Goal: Task Accomplishment & Management: Use online tool/utility

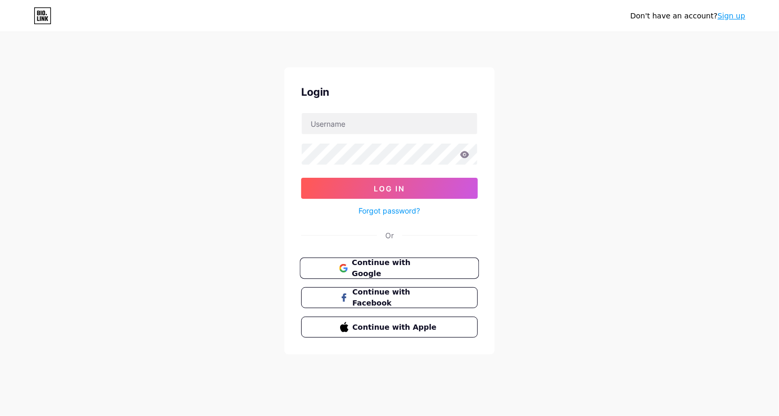
click at [426, 263] on span "Continue with Google" at bounding box center [396, 268] width 88 height 23
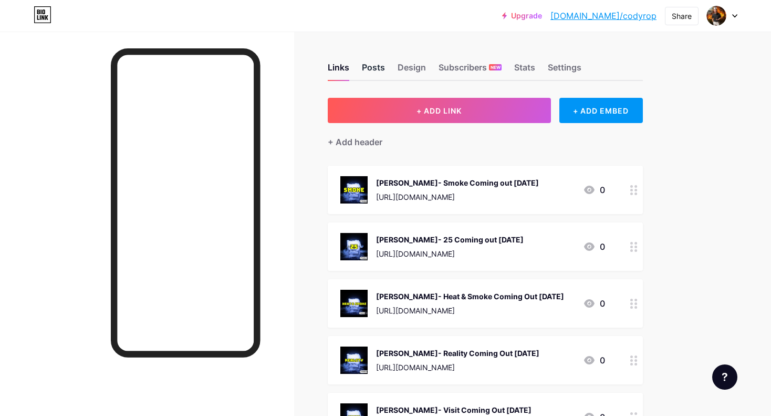
click at [374, 66] on div "Posts" at bounding box center [373, 70] width 23 height 19
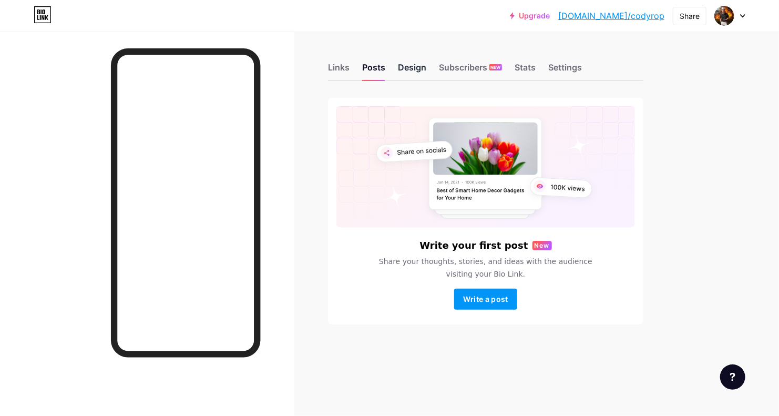
click at [411, 64] on div "Design" at bounding box center [412, 70] width 28 height 19
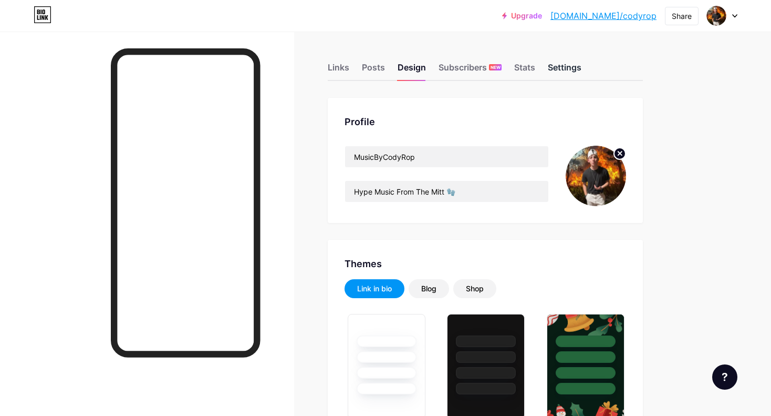
click at [558, 64] on div "Settings" at bounding box center [565, 70] width 34 height 19
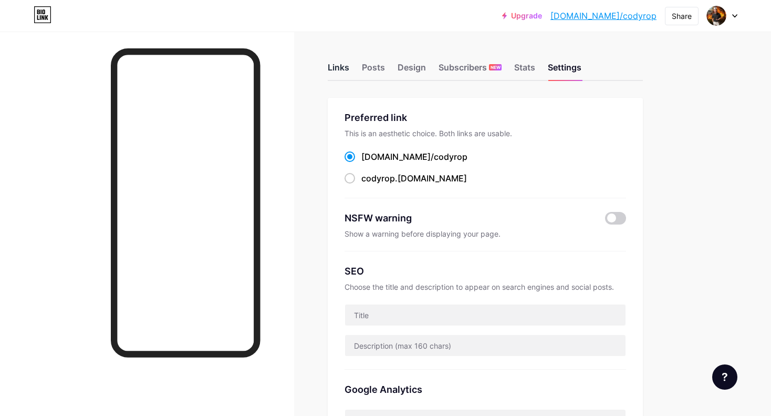
click at [338, 61] on div "Links" at bounding box center [339, 70] width 22 height 19
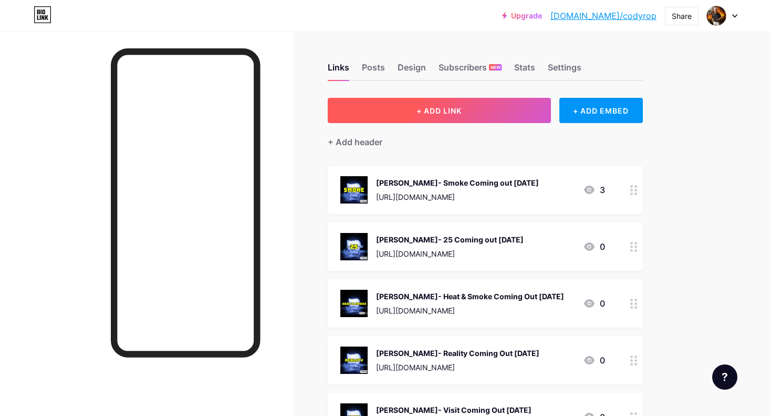
click at [450, 116] on button "+ ADD LINK" at bounding box center [439, 110] width 223 height 25
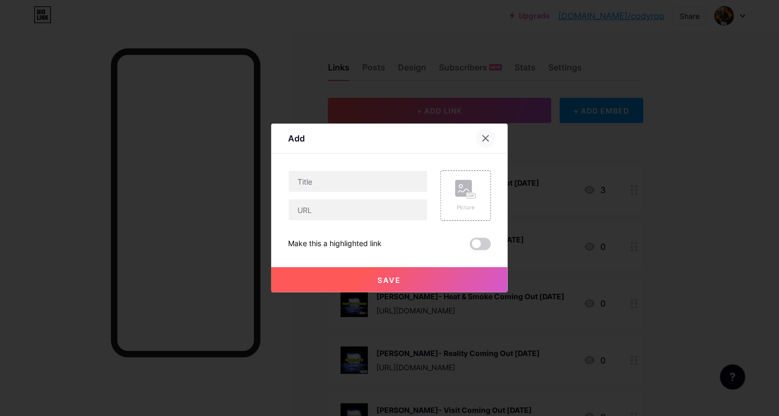
click at [482, 138] on icon at bounding box center [485, 138] width 8 height 8
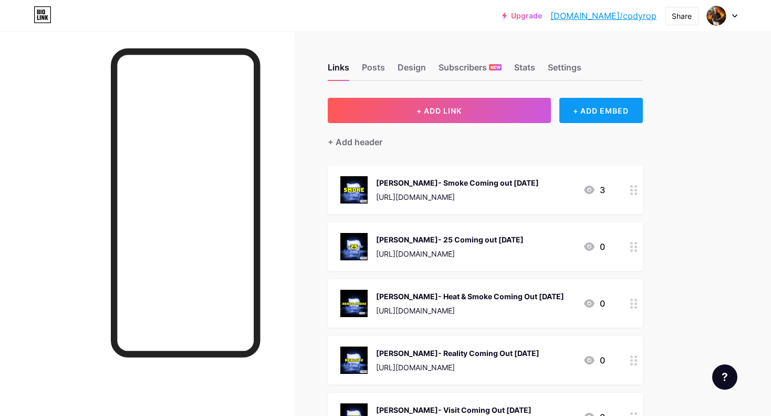
click at [571, 107] on div "+ ADD EMBED" at bounding box center [602, 110] width 84 height 25
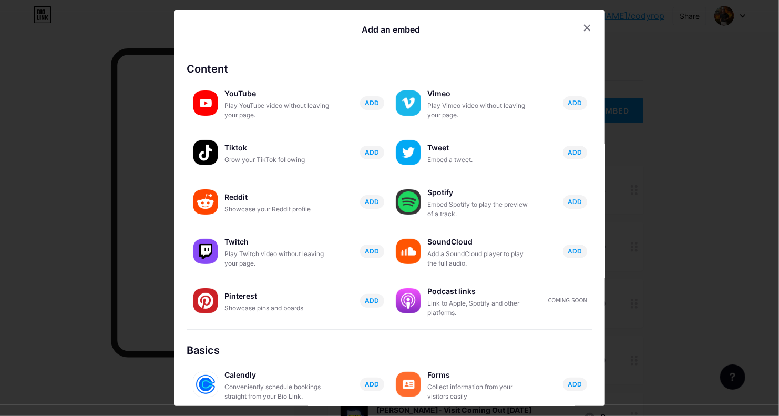
scroll to position [139, 0]
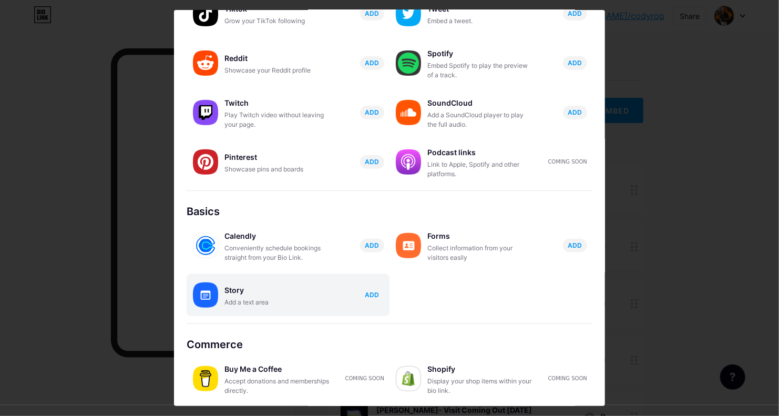
click at [365, 296] on span "ADD" at bounding box center [372, 294] width 14 height 9
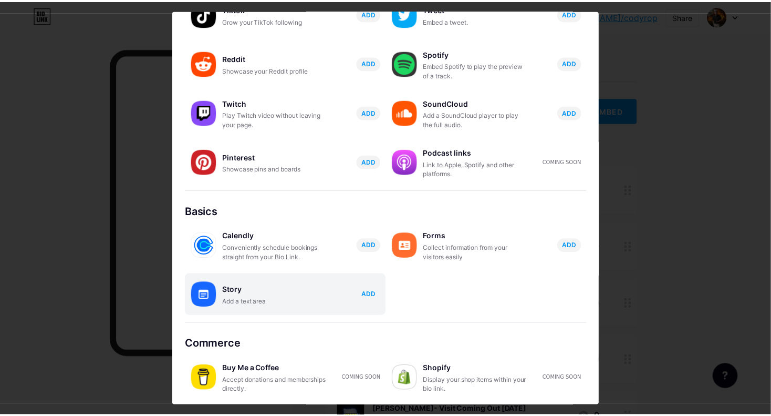
scroll to position [0, 0]
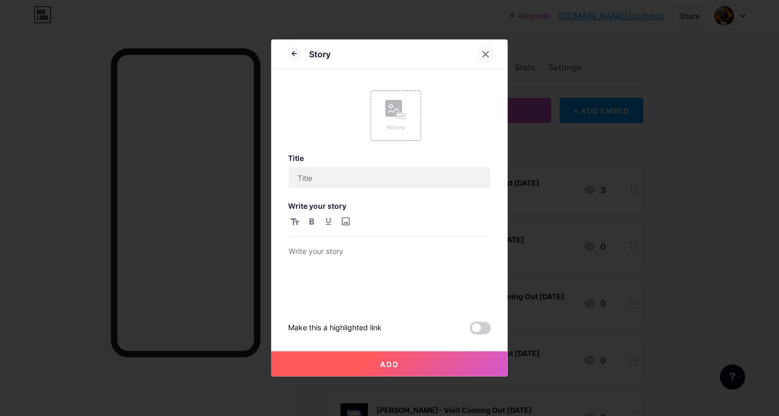
click at [481, 50] on icon at bounding box center [485, 54] width 8 height 8
